Goal: Task Accomplishment & Management: Use online tool/utility

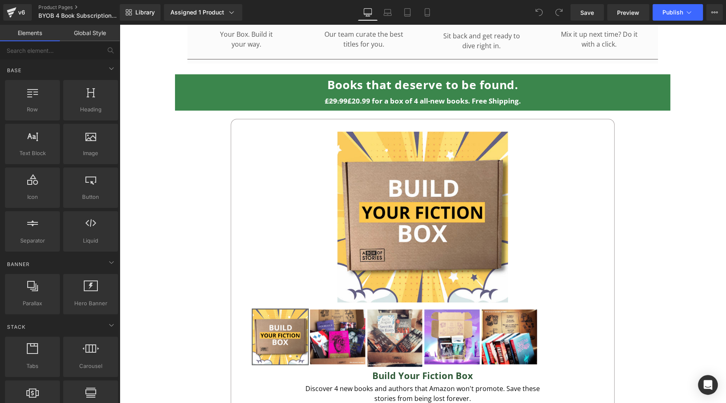
scroll to position [380, 0]
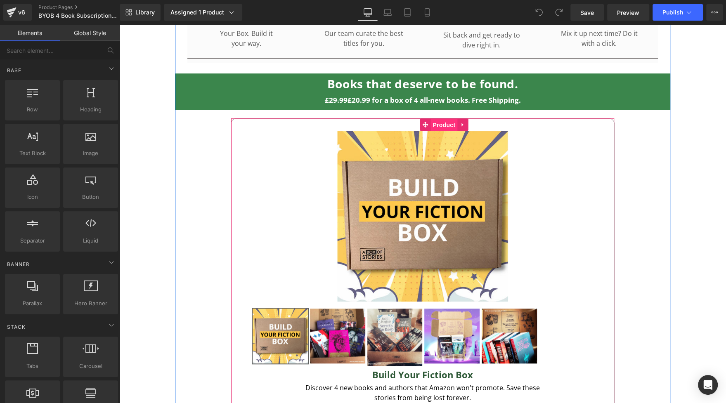
click at [431, 125] on span "Product" at bounding box center [443, 125] width 27 height 12
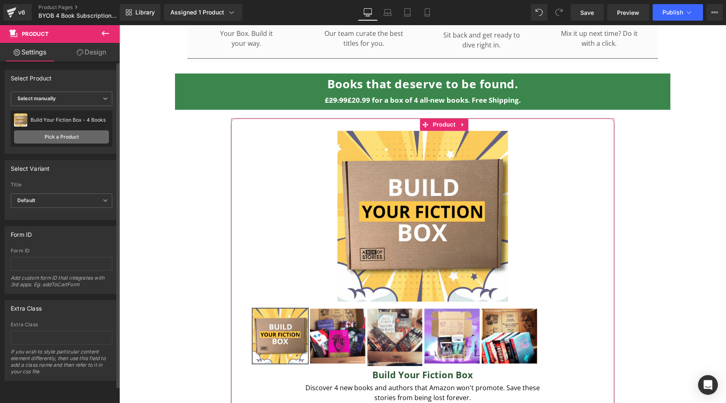
click at [74, 137] on link "Pick a Product" at bounding box center [61, 136] width 95 height 13
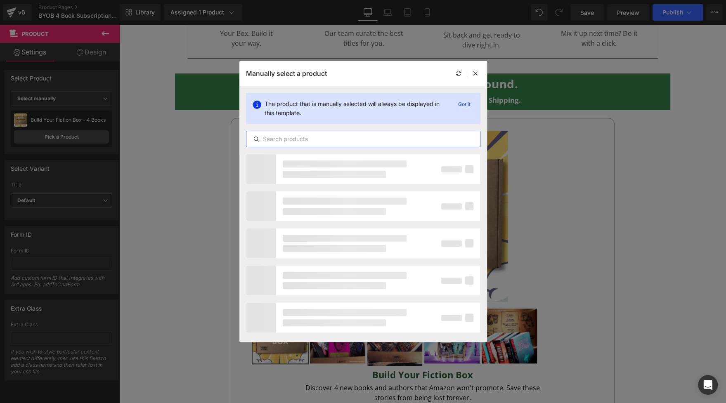
click at [294, 140] on input "text" at bounding box center [363, 139] width 234 height 10
paste input "Build Your Fiction Box - Subscription Offer"
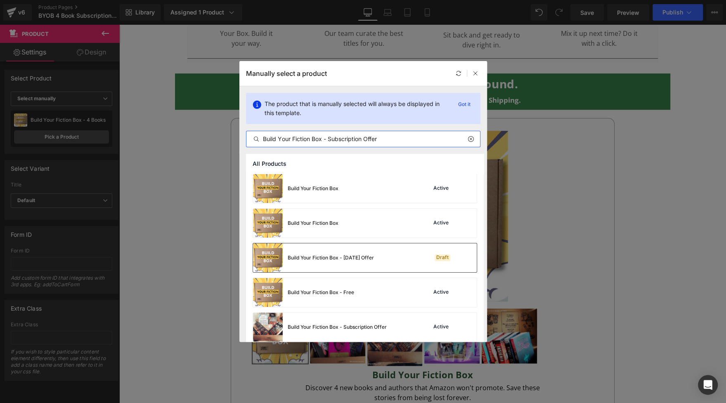
scroll to position [6, 0]
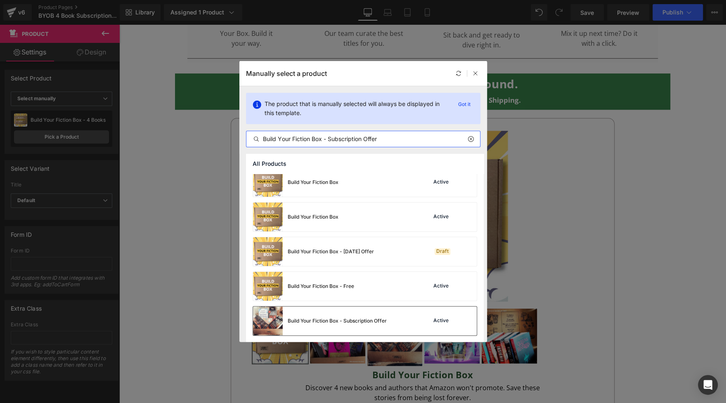
type input "Build Your Fiction Box - Subscription Offer"
click at [308, 333] on div "Build Your Fiction Box - Subscription Offer" at bounding box center [320, 321] width 134 height 29
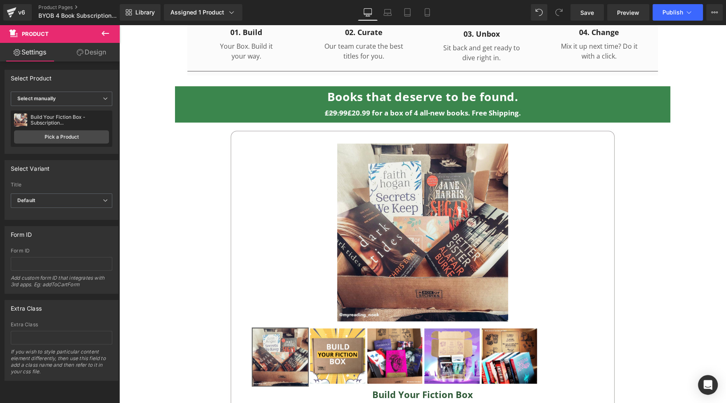
scroll to position [368, 0]
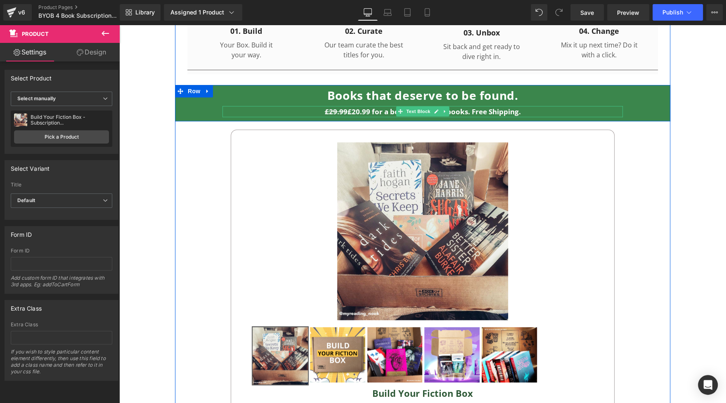
click at [335, 111] on s "£29.99" at bounding box center [336, 111] width 23 height 9
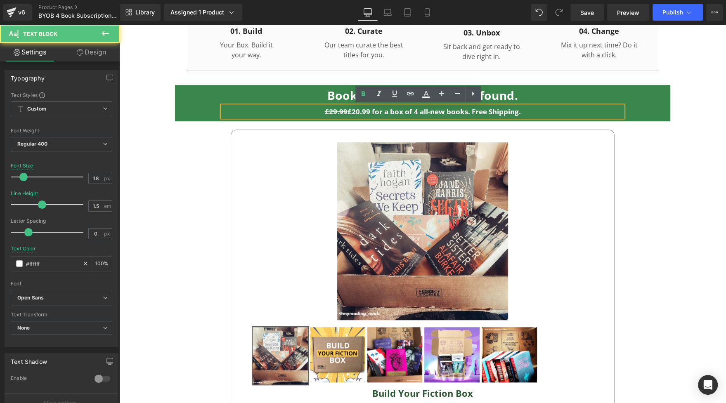
click at [360, 111] on strong "£20.99 for a box of 4 all-new books. Free Shipping." at bounding box center [433, 111] width 173 height 9
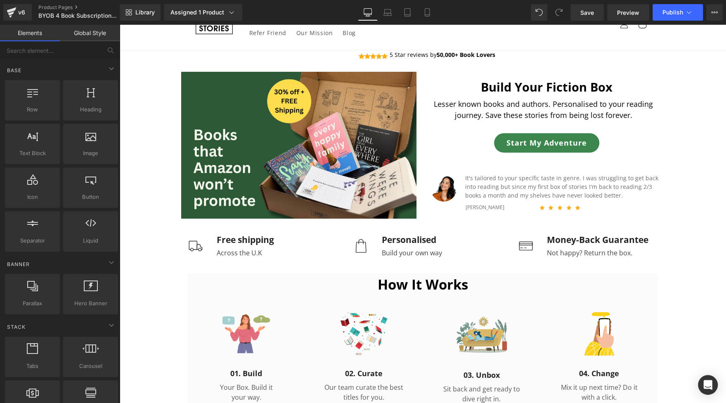
scroll to position [0, 0]
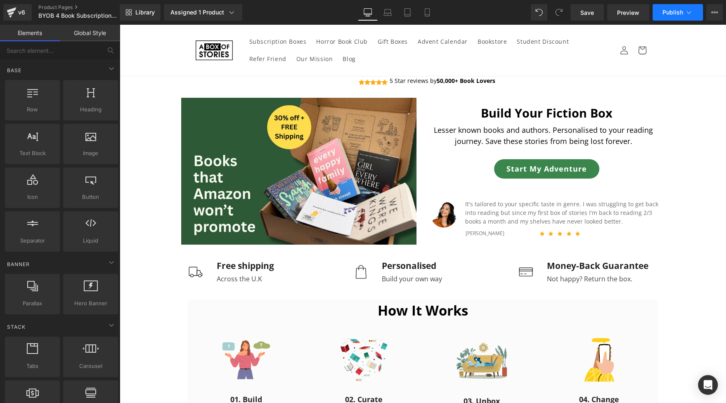
click at [677, 16] on button "Publish" at bounding box center [677, 12] width 50 height 17
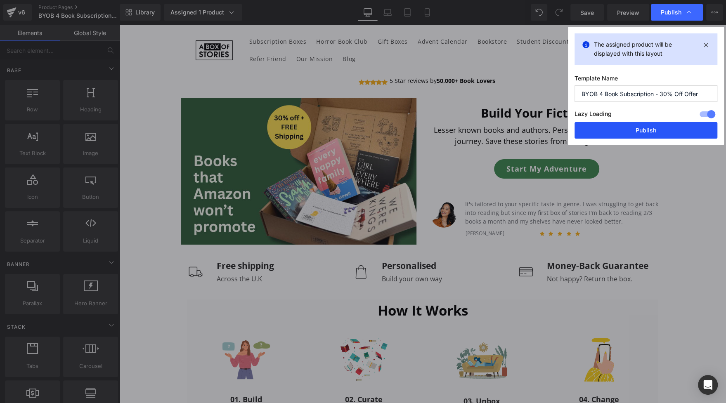
click at [617, 130] on button "Publish" at bounding box center [645, 130] width 143 height 17
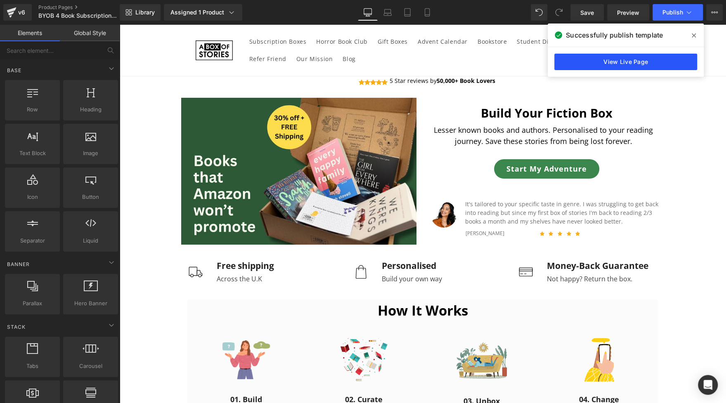
click at [571, 60] on link "View Live Page" at bounding box center [625, 62] width 143 height 17
